Goal: Complete application form: Complete application form

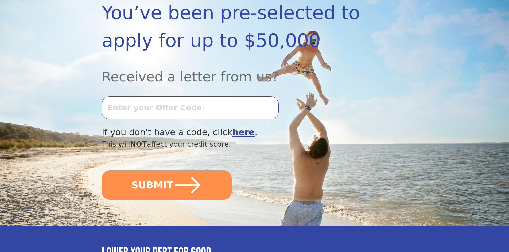
scroll to position [95, 0]
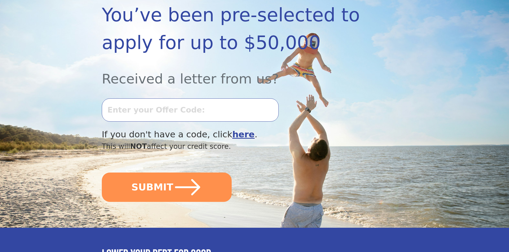
click at [215, 109] on input "text" at bounding box center [190, 110] width 177 height 23
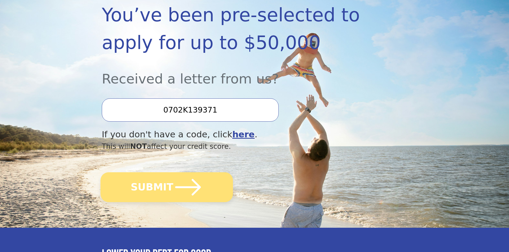
type input "0702K139371"
click at [181, 193] on icon "submit" at bounding box center [187, 187] width 29 height 29
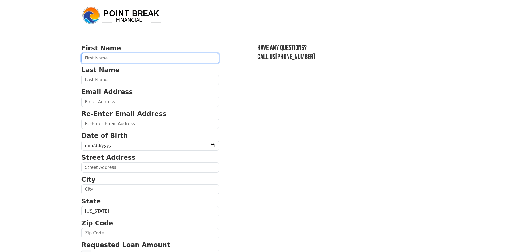
drag, startPoint x: 113, startPoint y: 63, endPoint x: 117, endPoint y: 60, distance: 4.8
click at [114, 63] on input "text" at bounding box center [149, 58] width 137 height 10
type input "CYNTHIA"
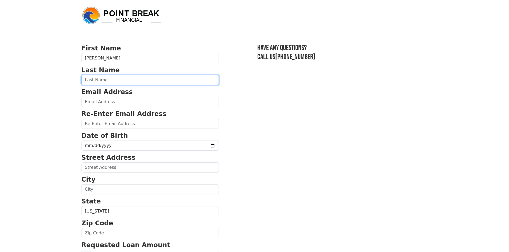
type input "ARZATE"
type input "3719 Helena Circle"
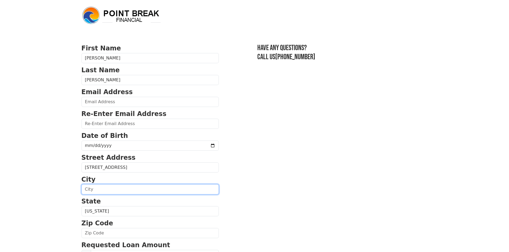
type input "LA VERNE"
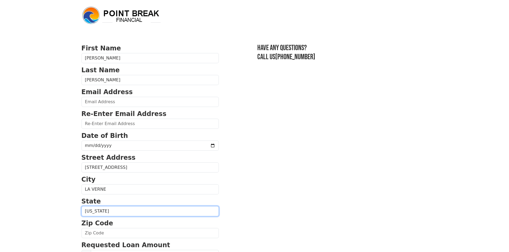
select select "CA"
type input "91750"
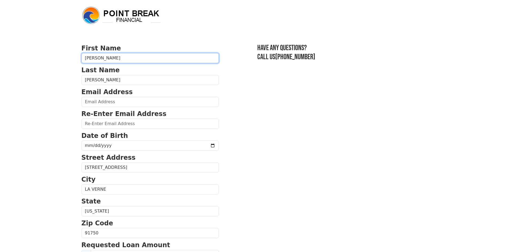
type input "(626) 201-3818"
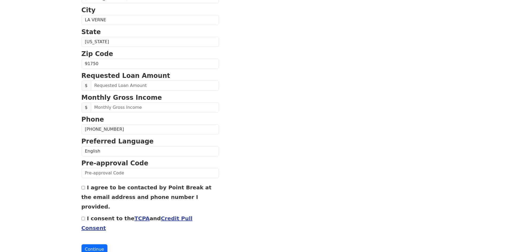
click at [303, 117] on section "First Name CYNTHIA Last Name ARZATE Email Address Re-Enter Email Address Date o…" at bounding box center [254, 64] width 346 height 381
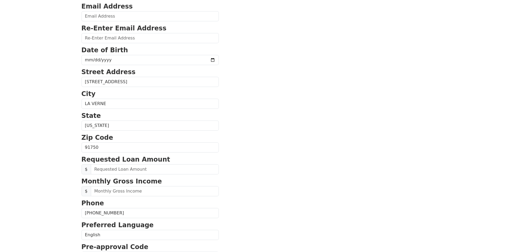
scroll to position [39, 0]
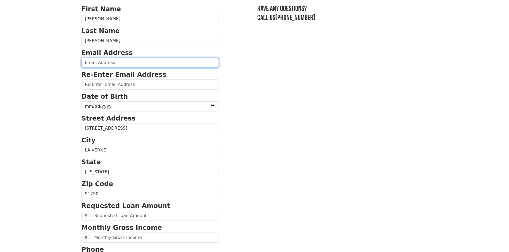
click at [114, 62] on input "email" at bounding box center [149, 63] width 137 height 10
type input "CARZATE.AMBS@HOTMAIL.COM"
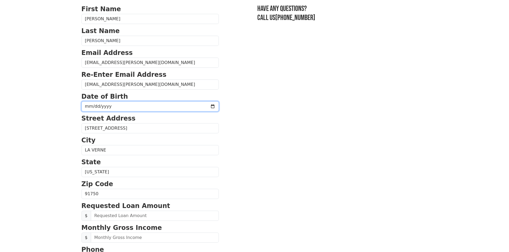
click at [120, 104] on input "date" at bounding box center [149, 106] width 137 height 10
type input "1976-03-20"
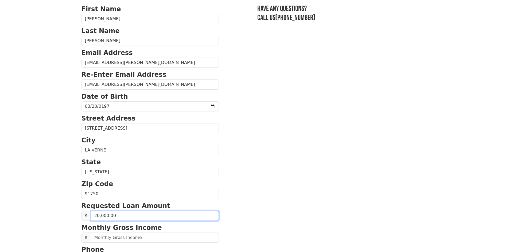
drag, startPoint x: 120, startPoint y: 216, endPoint x: 67, endPoint y: 218, distance: 52.9
click at [71, 213] on html "First Name CYNTHIA Last Name ARZATE Email Address CARZATE.AMBS@HOTMAIL.COM Re-E…" at bounding box center [254, 87] width 509 height 252
type input "20,000.00"
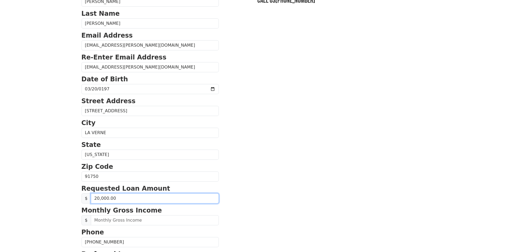
scroll to position [66, 0]
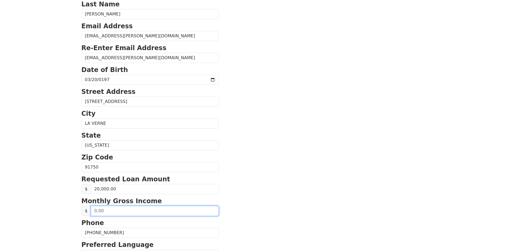
drag, startPoint x: 122, startPoint y: 207, endPoint x: 121, endPoint y: 213, distance: 5.7
click at [121, 210] on input "text" at bounding box center [155, 211] width 128 height 10
drag, startPoint x: 110, startPoint y: 213, endPoint x: 71, endPoint y: 211, distance: 38.2
click at [73, 186] on html "First Name CYNTHIA Last Name ARZATE Email Address CARZATE.AMBS@HOTMAIL.COM Re-E…" at bounding box center [254, 60] width 509 height 252
type input "5,000.00"
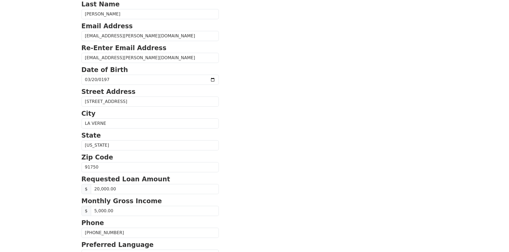
click at [231, 210] on section "First Name CYNTHIA Last Name ARZATE Email Address CARZATE.AMBS@HOTMAIL.COM Re-E…" at bounding box center [254, 168] width 346 height 381
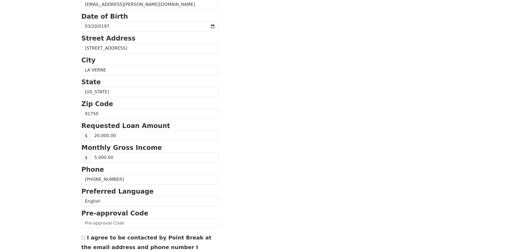
scroll to position [146, 0]
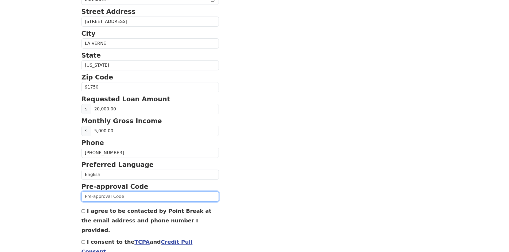
click at [134, 197] on input "text" at bounding box center [149, 197] width 137 height 10
type input "0702K139371"
click at [286, 198] on section "First Name CYNTHIA Last Name ARZATE Email Address CARZATE.AMBS@HOTMAIL.COM Re-E…" at bounding box center [254, 87] width 346 height 381
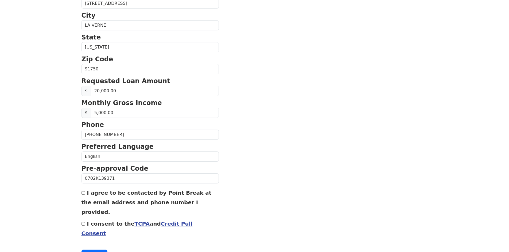
scroll to position [173, 0]
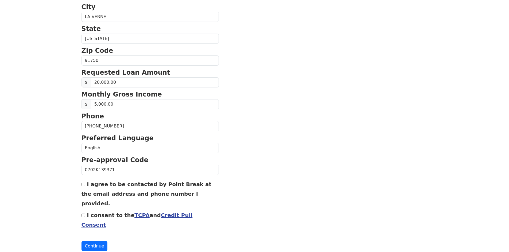
click at [83, 186] on input "I agree to be contacted by Point Break at the email address and phone number I …" at bounding box center [82, 184] width 3 height 3
checkbox input "true"
click at [84, 214] on input "I consent to the TCPA and Credit Pull Consent" at bounding box center [82, 215] width 3 height 3
checkbox input "true"
click at [94, 241] on button "Continue" at bounding box center [94, 246] width 26 height 10
